Goal: Find specific page/section

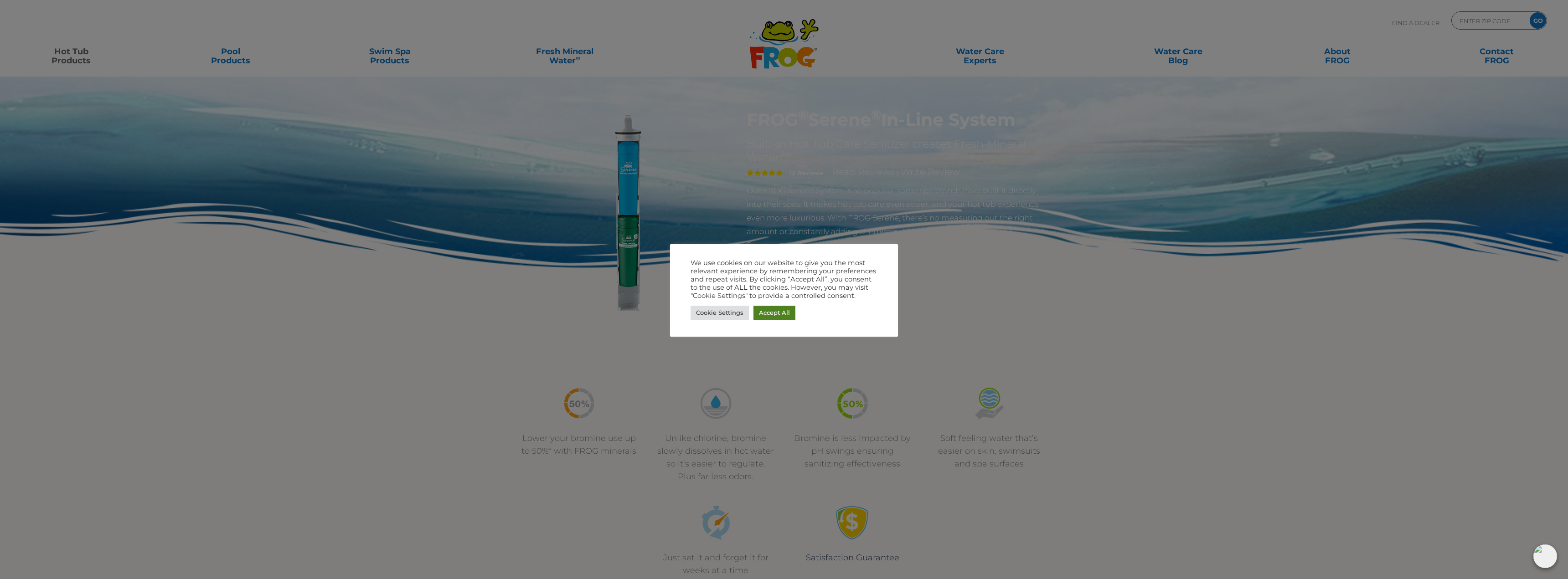
click at [788, 314] on link "Accept All" at bounding box center [774, 312] width 42 height 14
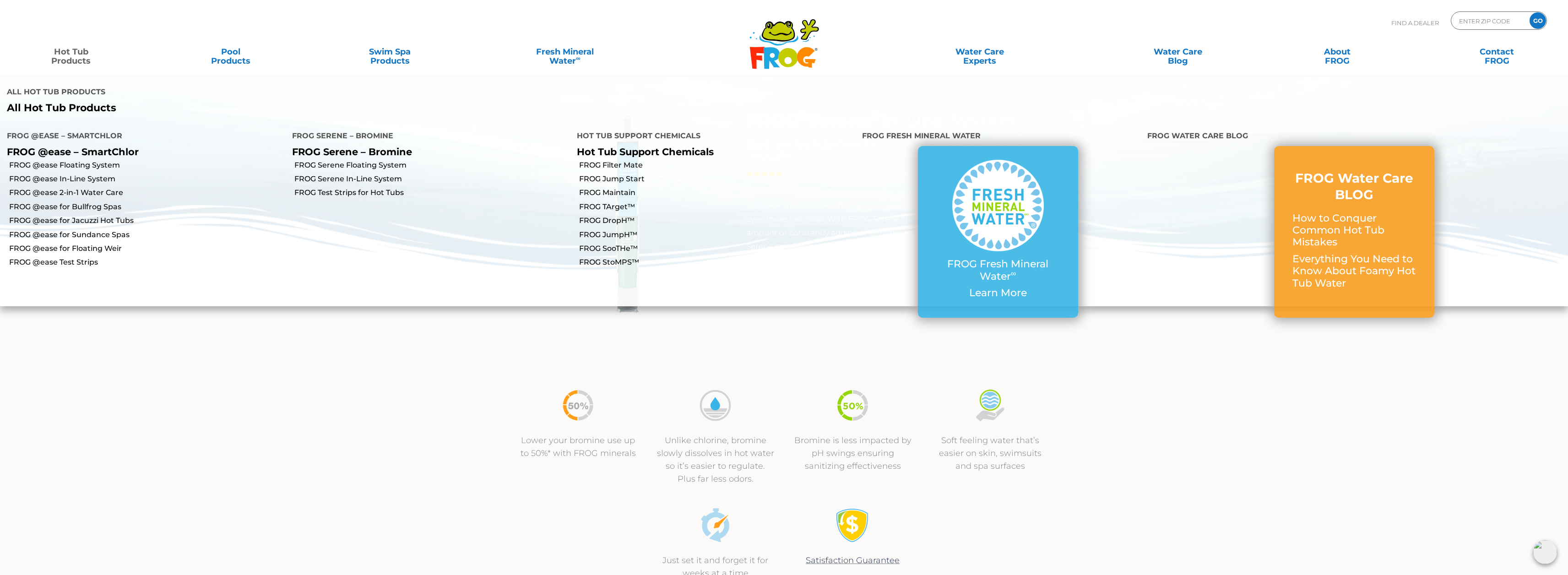
click at [65, 58] on link "Hot Tub Products" at bounding box center [71, 52] width 124 height 18
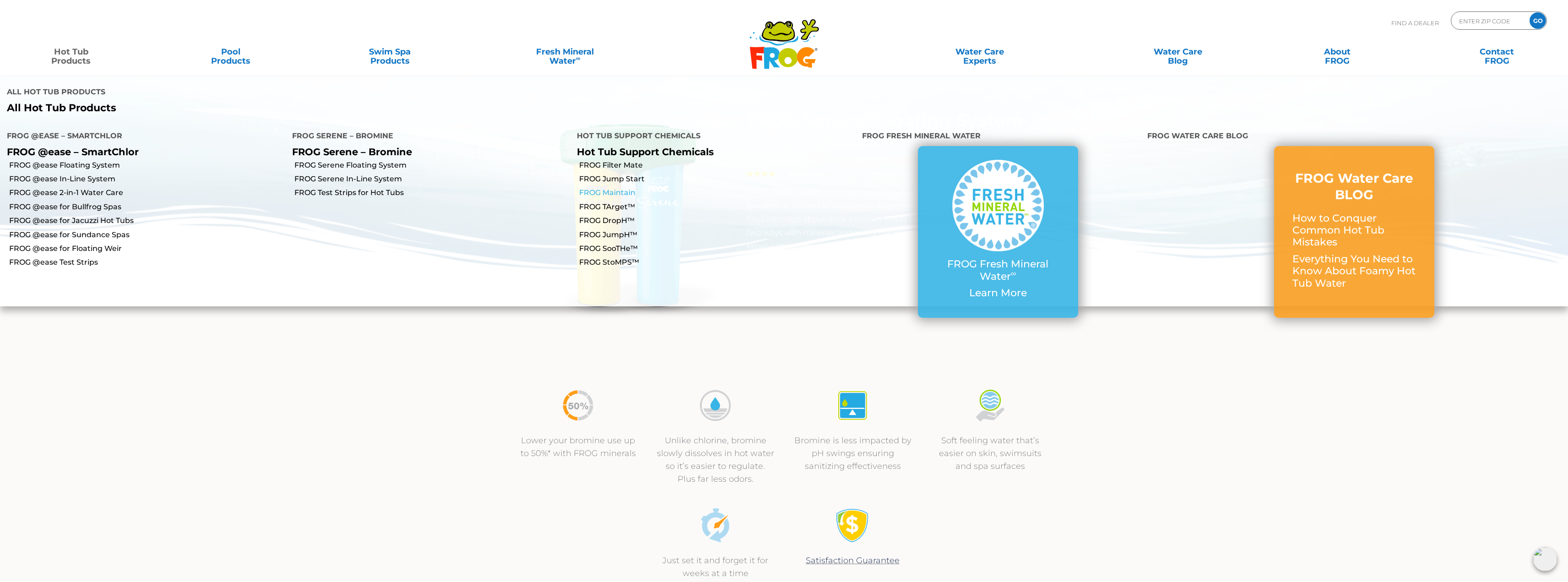
click at [614, 188] on link "FROG Maintain" at bounding box center [717, 193] width 276 height 10
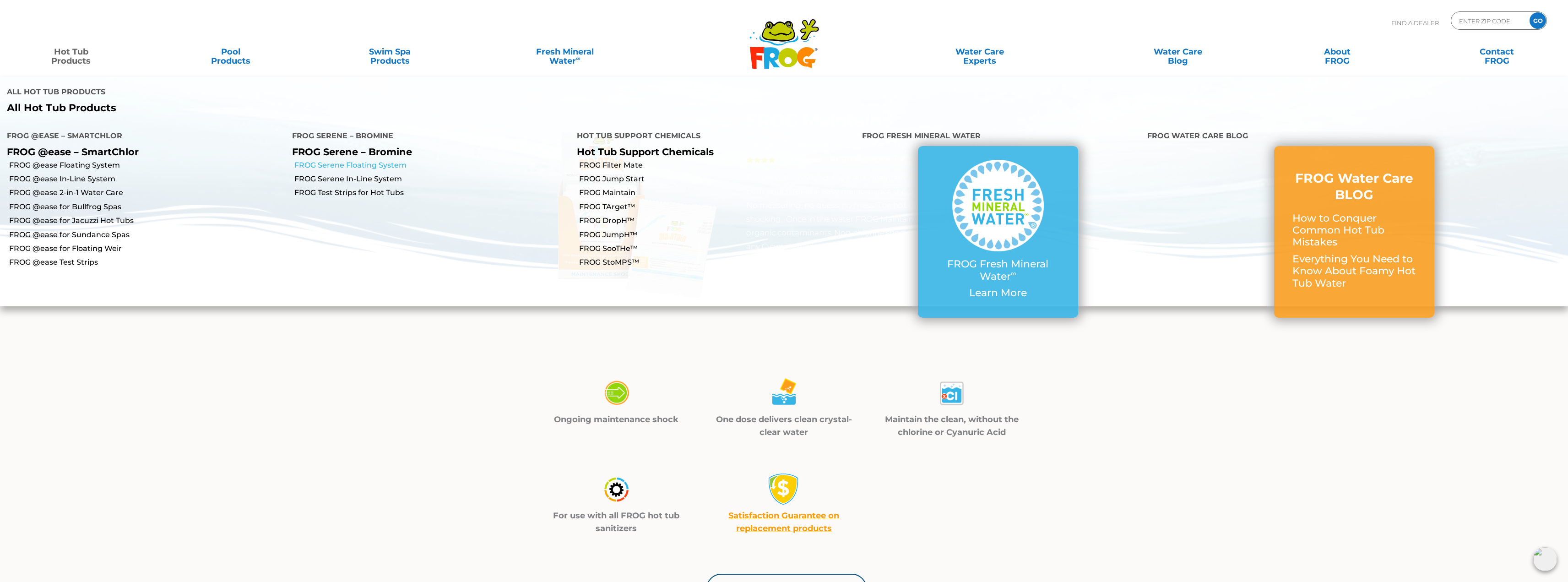
click at [377, 160] on link "FROG Serene Floating System" at bounding box center [433, 165] width 276 height 10
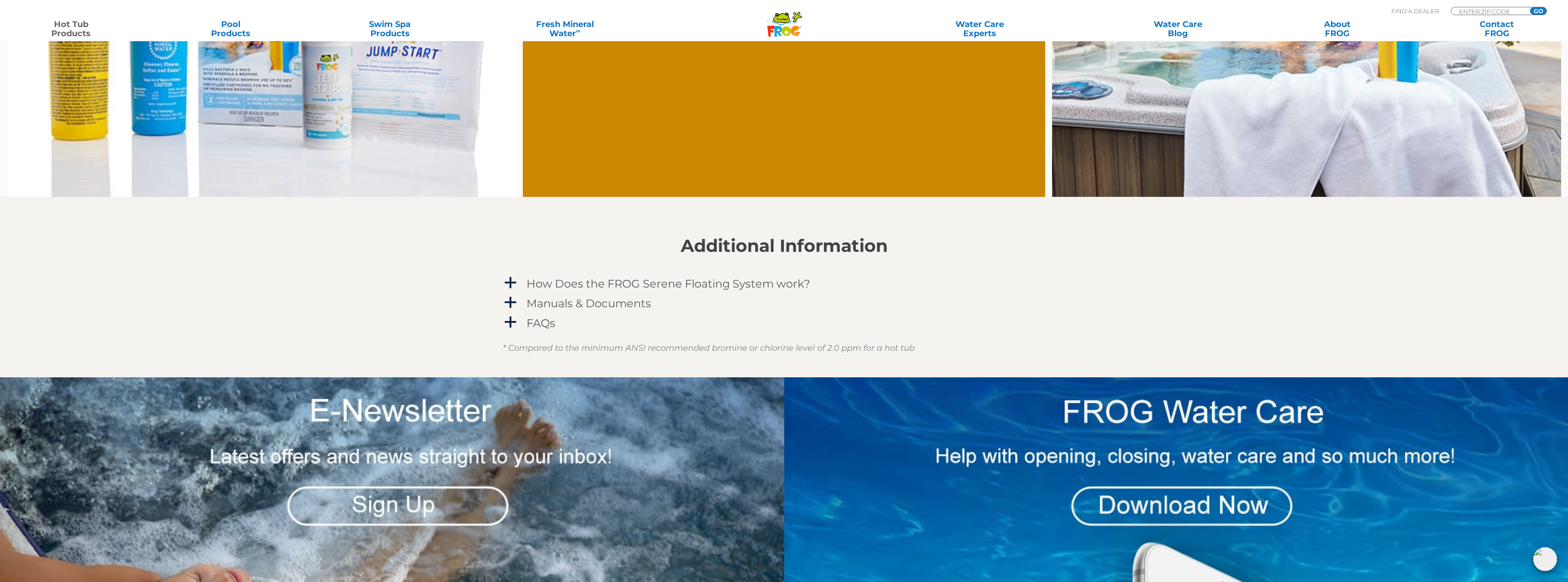
scroll to position [870, 0]
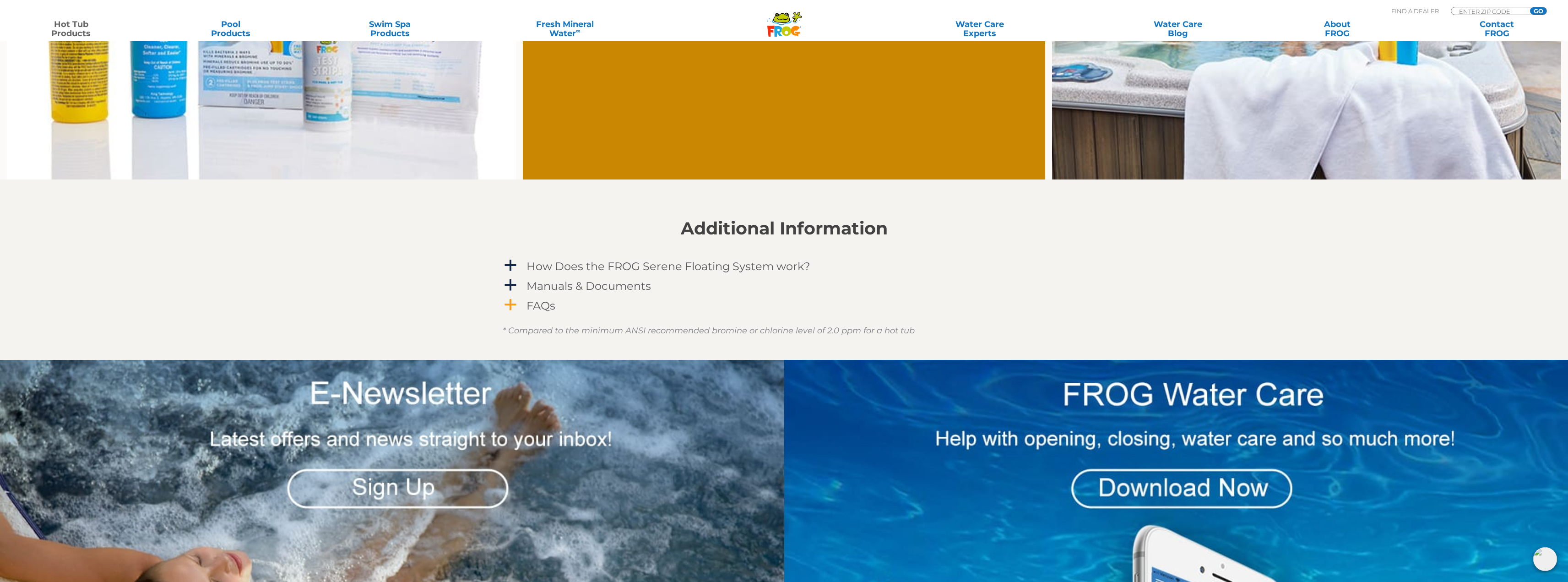
click at [509, 304] on span "a" at bounding box center [510, 304] width 13 height 13
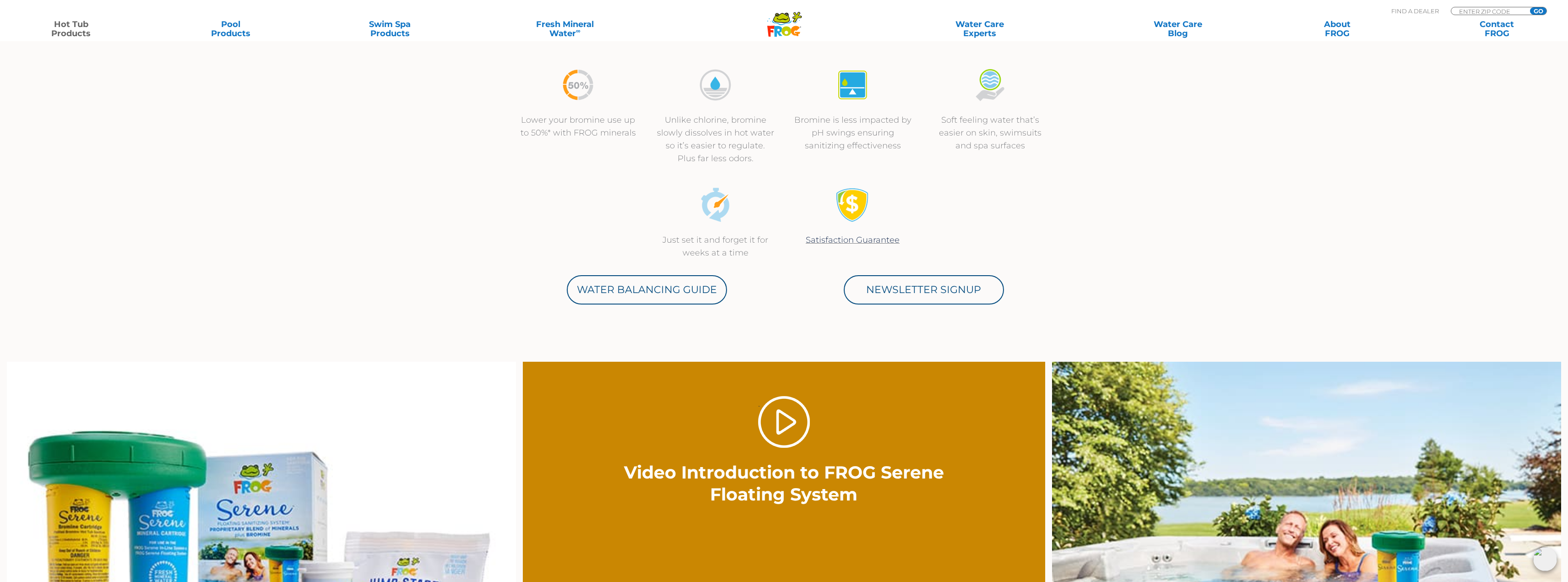
scroll to position [0, 0]
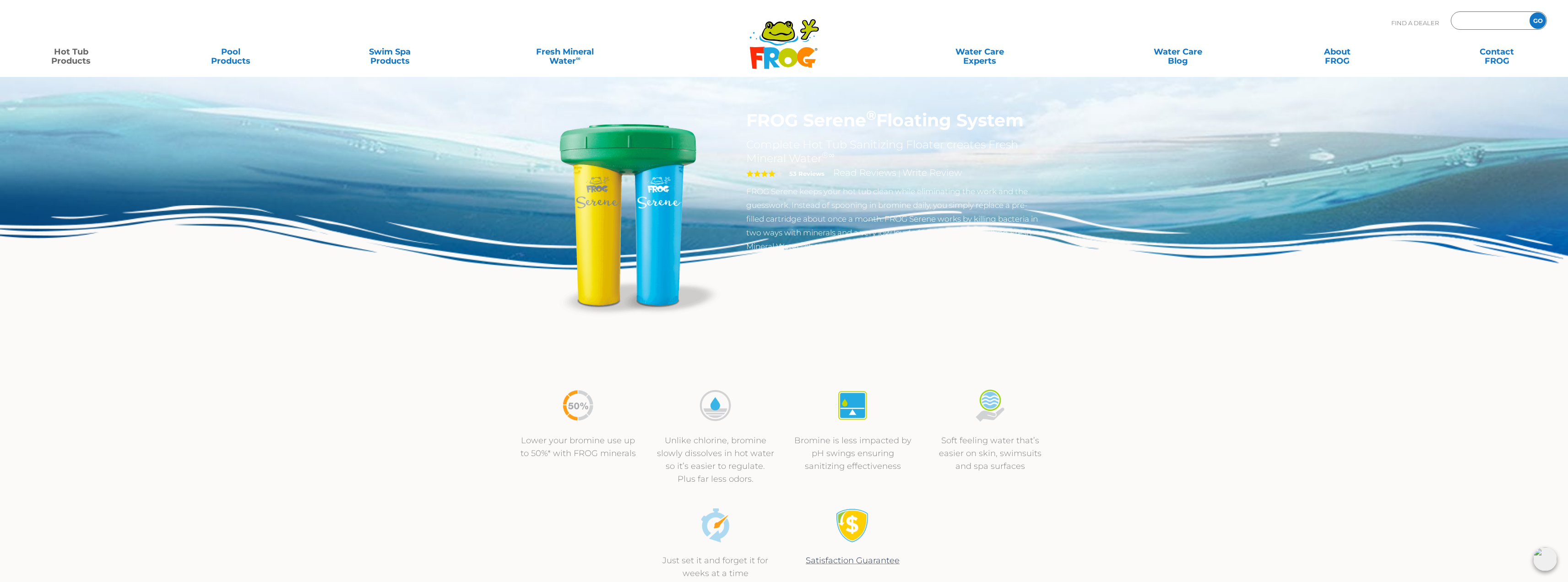
click at [1484, 22] on input "Zip Code Form" at bounding box center [1489, 21] width 62 height 13
type input "06880"
click at [1529, 12] on input "GO" at bounding box center [1537, 20] width 17 height 17
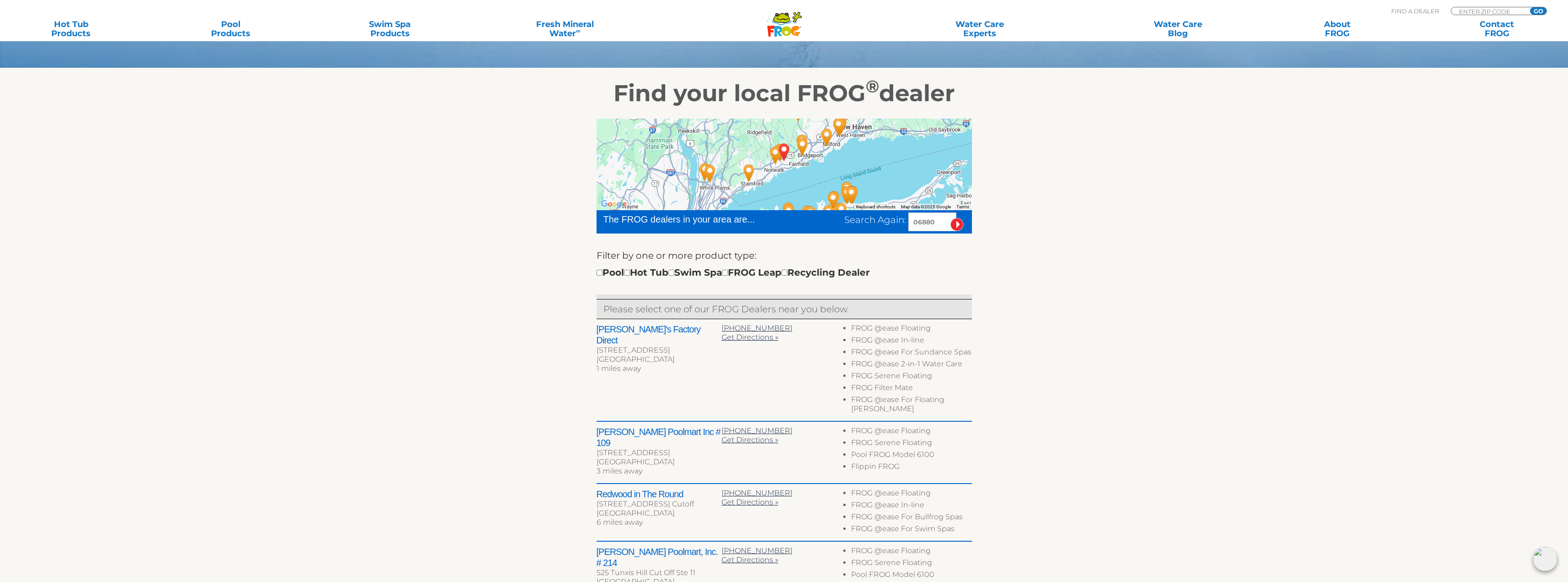
scroll to position [138, 0]
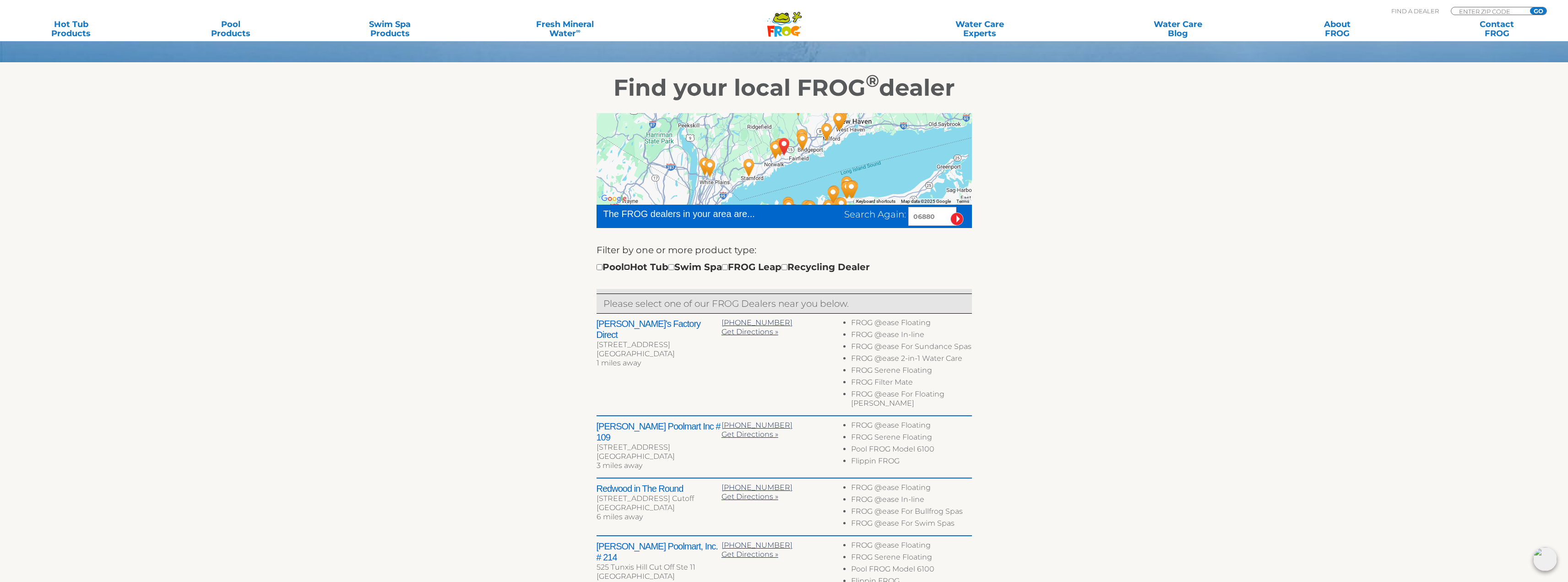
click at [630, 267] on input "checkbox" at bounding box center [627, 267] width 6 height 6
checkbox input "true"
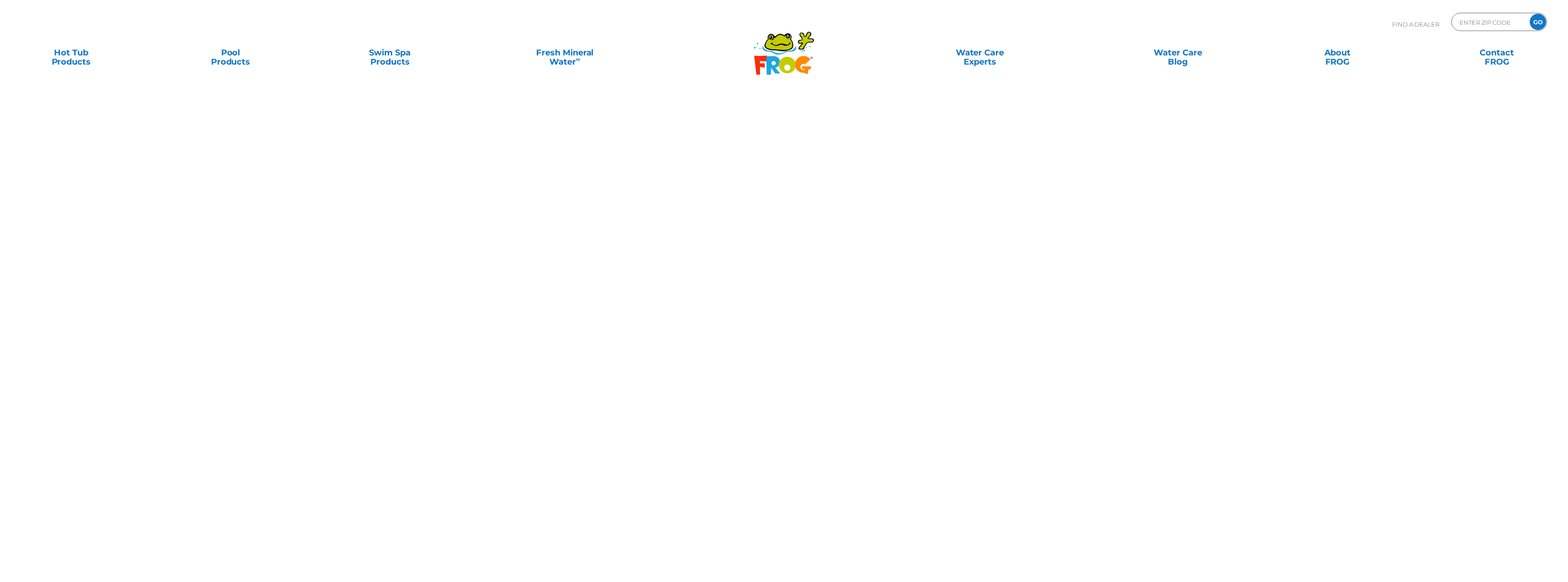
scroll to position [251, 0]
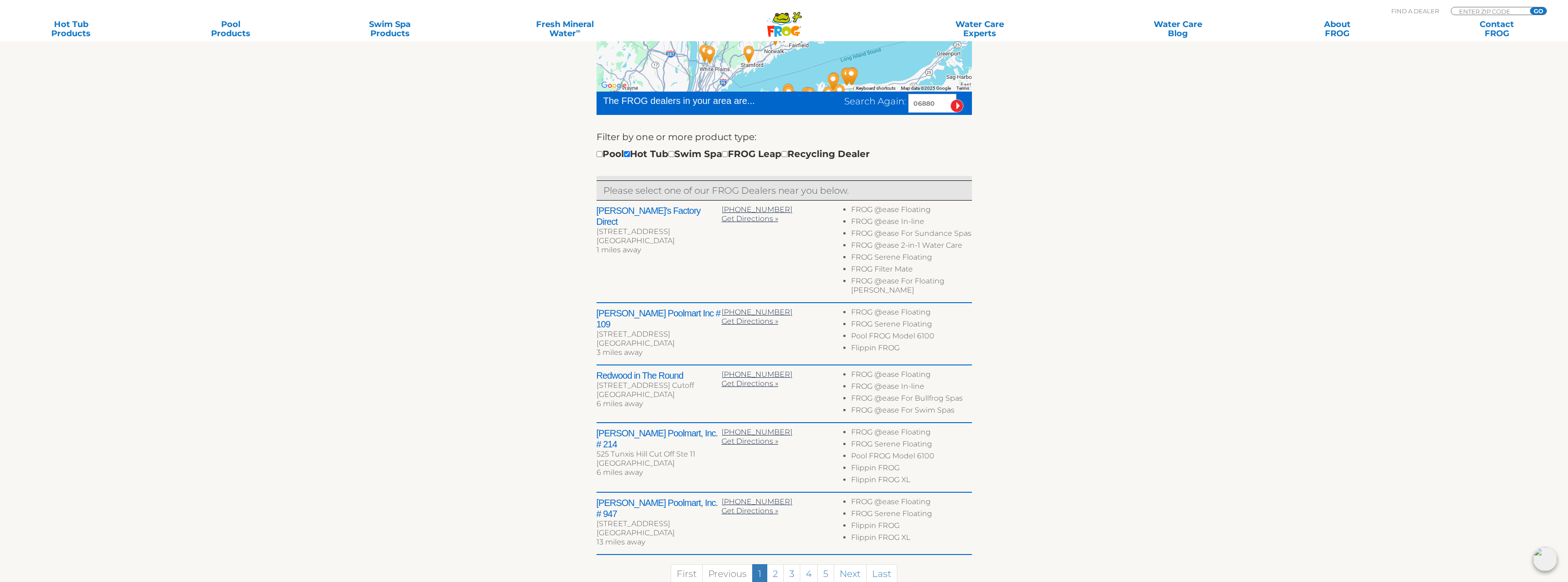
click at [661, 210] on h2 "[PERSON_NAME]'s Factory Direct" at bounding box center [659, 216] width 125 height 22
click at [639, 236] on div "[GEOGRAPHIC_DATA]" at bounding box center [659, 240] width 125 height 9
